Goal: Navigation & Orientation: Find specific page/section

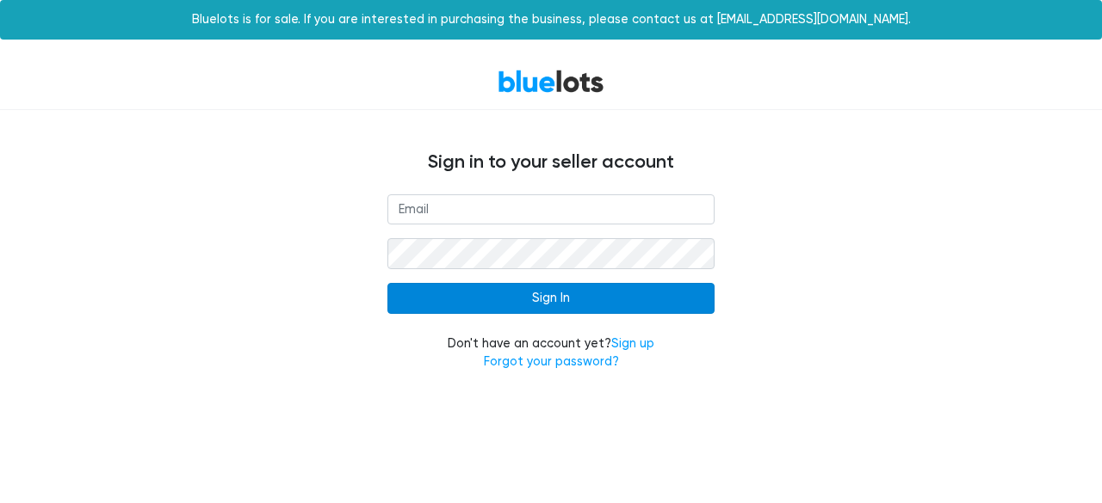
type input "[EMAIL_ADDRESS][DOMAIN_NAME]"
click at [554, 297] on input "Sign In" at bounding box center [550, 298] width 327 height 31
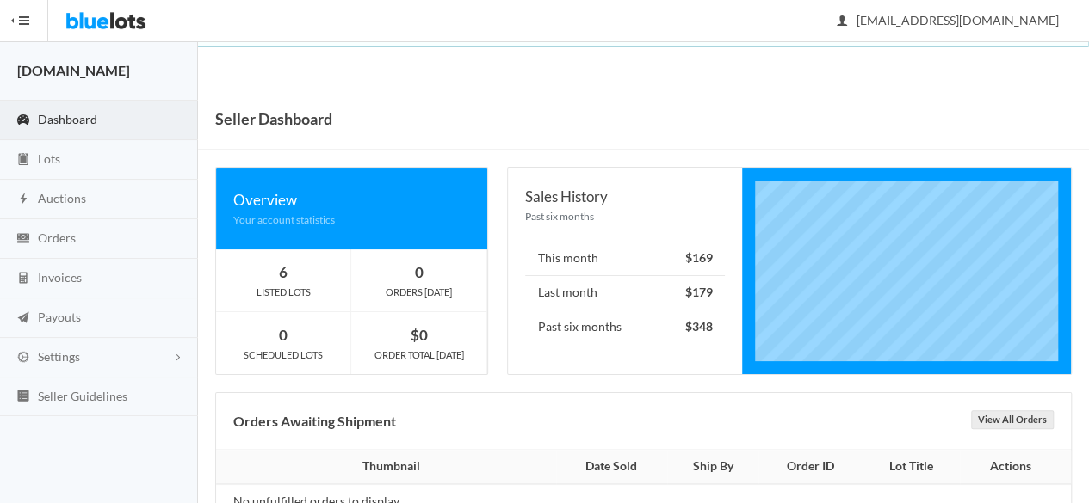
scroll to position [48, 0]
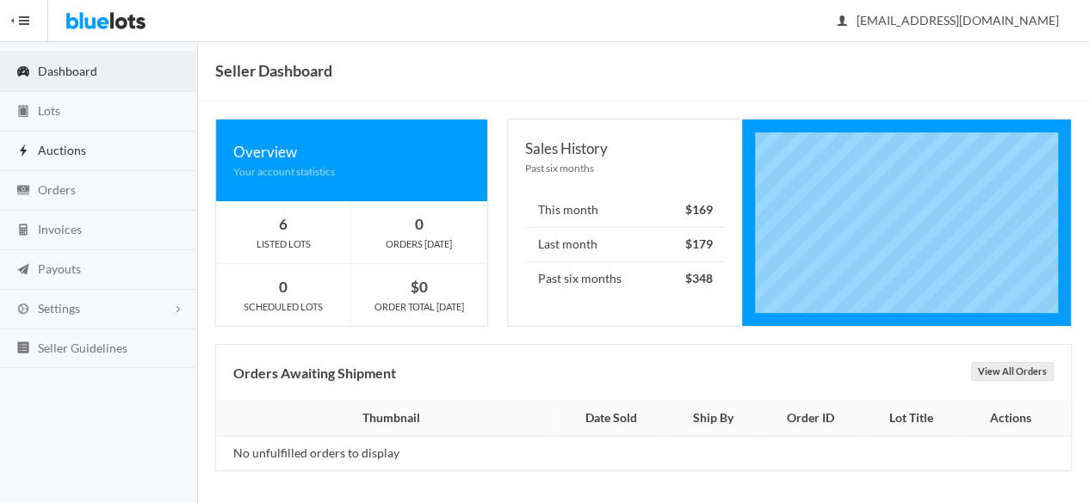
click at [84, 140] on link "Auctions" at bounding box center [99, 152] width 198 height 40
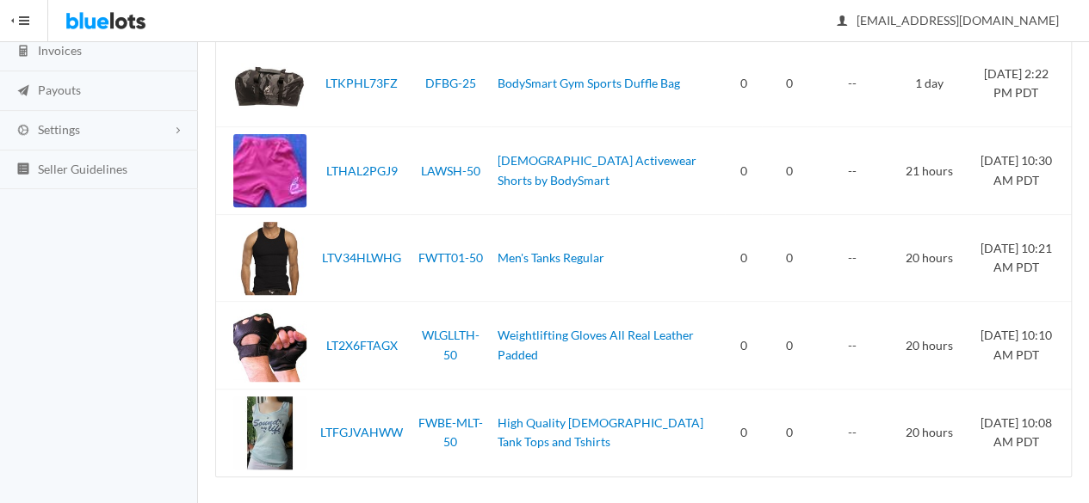
scroll to position [232, 0]
